Goal: Use online tool/utility: Utilize a website feature to perform a specific function

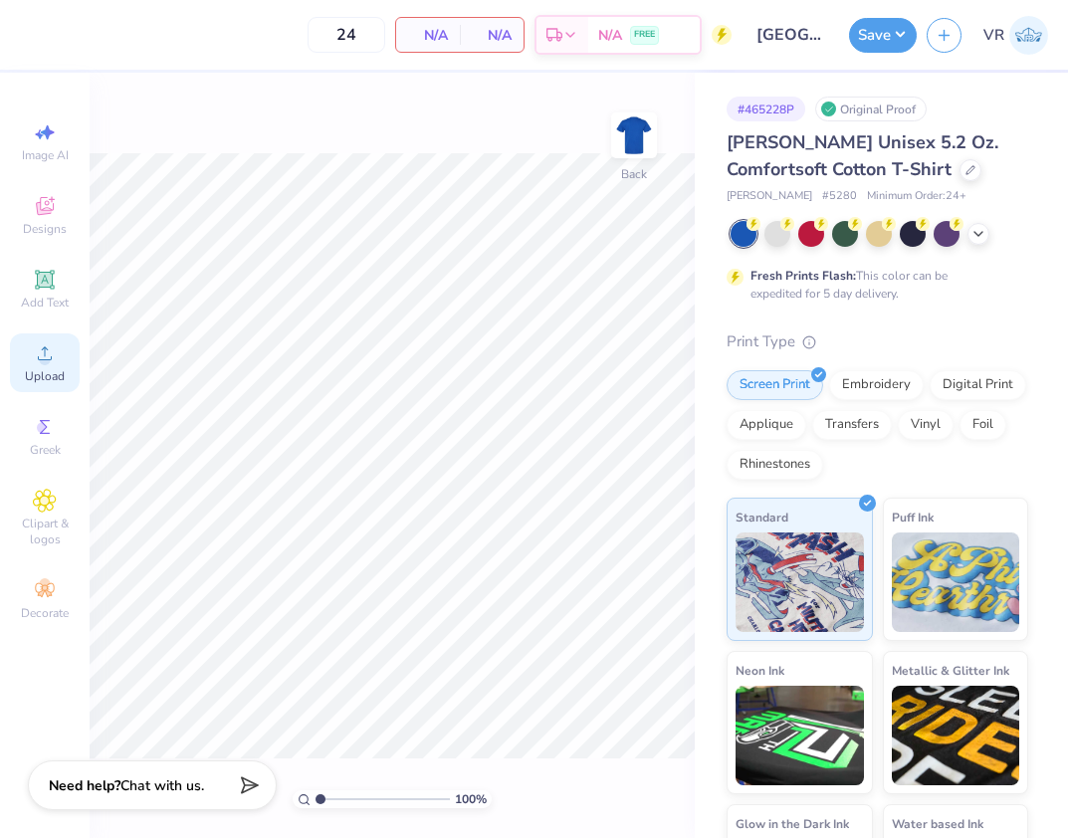
click at [46, 353] on icon at bounding box center [45, 353] width 24 height 24
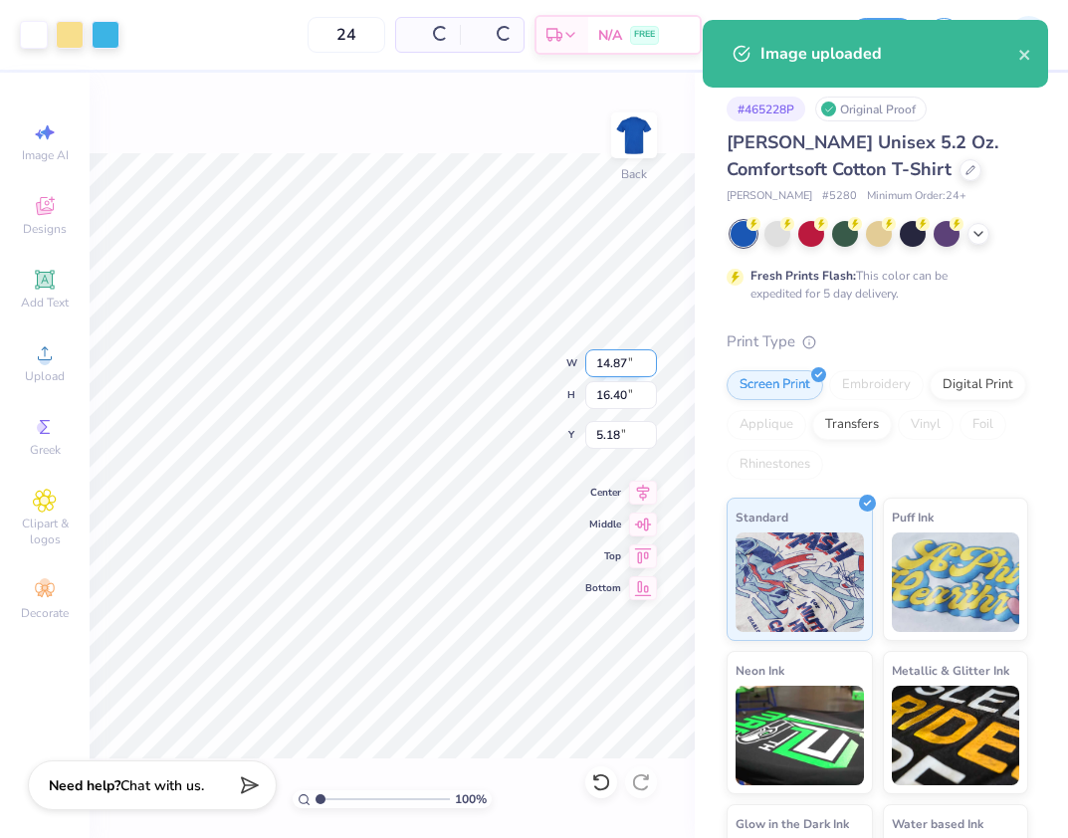
click at [616, 375] on input "14.87" at bounding box center [621, 363] width 72 height 28
type input "1"
type input "2"
type input "1.00"
type input "12.82"
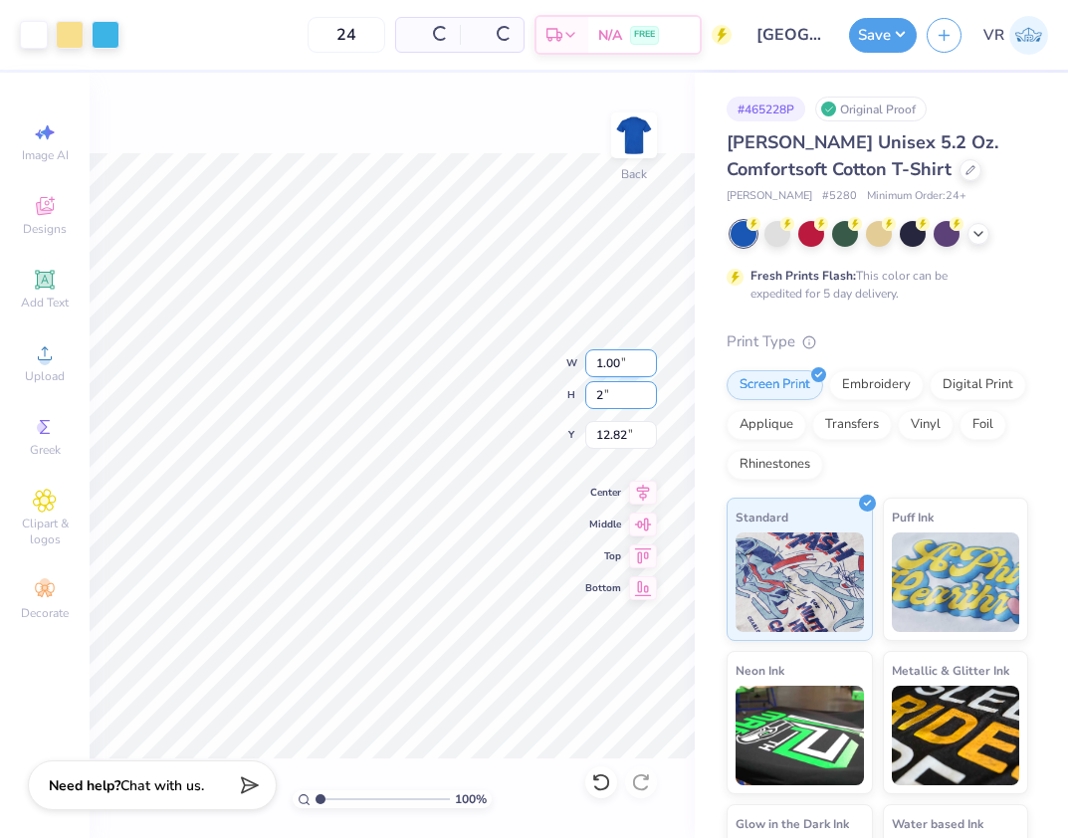
type input "2"
type input "1.81"
type input "2.00"
type input "12.38"
click at [623, 373] on input "1.81" at bounding box center [621, 363] width 72 height 28
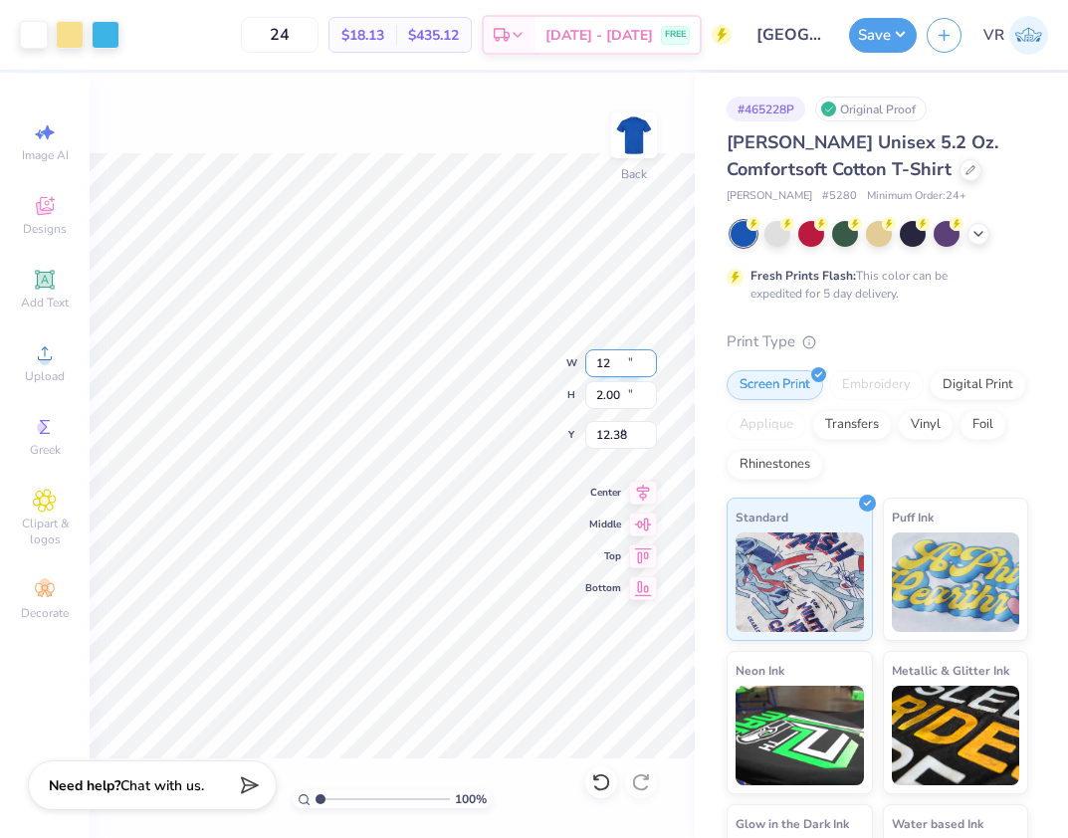
type input "12.00"
type input "13.23"
click at [624, 439] on input "6.76" at bounding box center [621, 435] width 72 height 28
type input "3.00"
click at [618, 363] on input "12.00" at bounding box center [621, 363] width 72 height 28
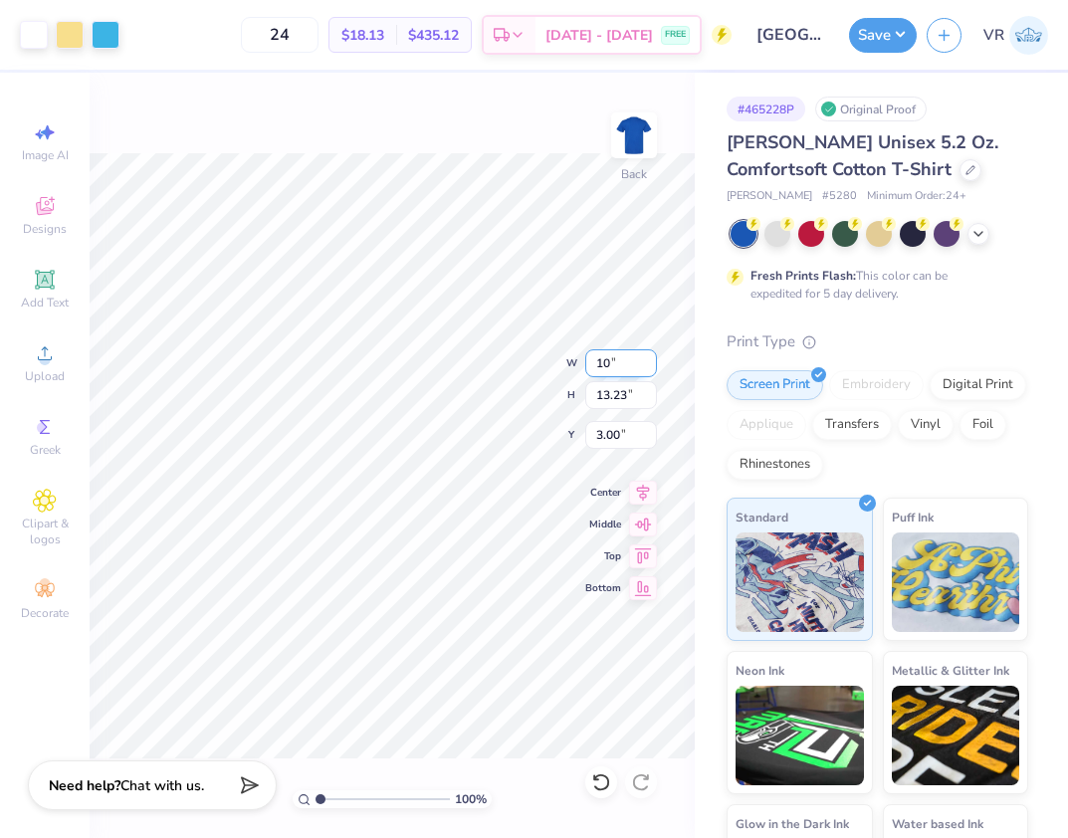
type input "10.00"
type input "11.03"
click at [626, 438] on input "4.10" at bounding box center [621, 435] width 72 height 28
type input "3.00"
click at [872, 41] on button "Save" at bounding box center [883, 32] width 68 height 35
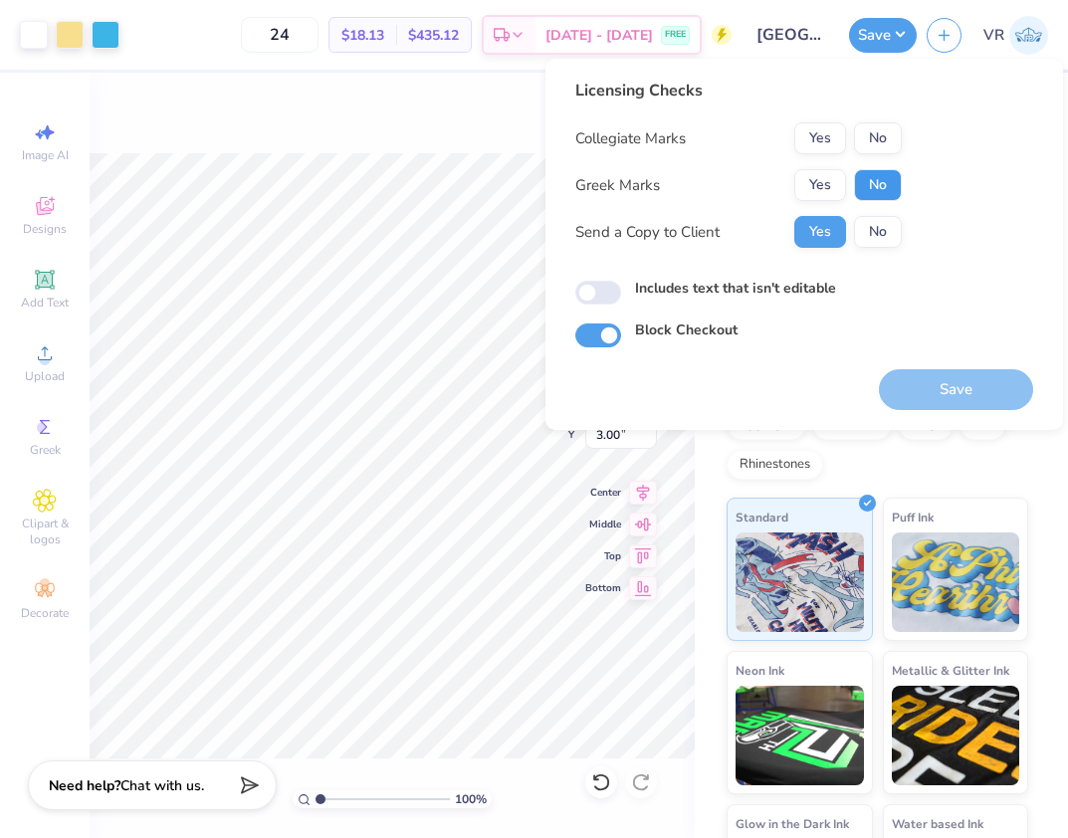
click at [879, 173] on button "No" at bounding box center [878, 185] width 48 height 32
click at [880, 136] on button "No" at bounding box center [878, 138] width 48 height 32
click at [920, 398] on button "Save" at bounding box center [956, 389] width 154 height 41
